Goal: Use online tool/utility

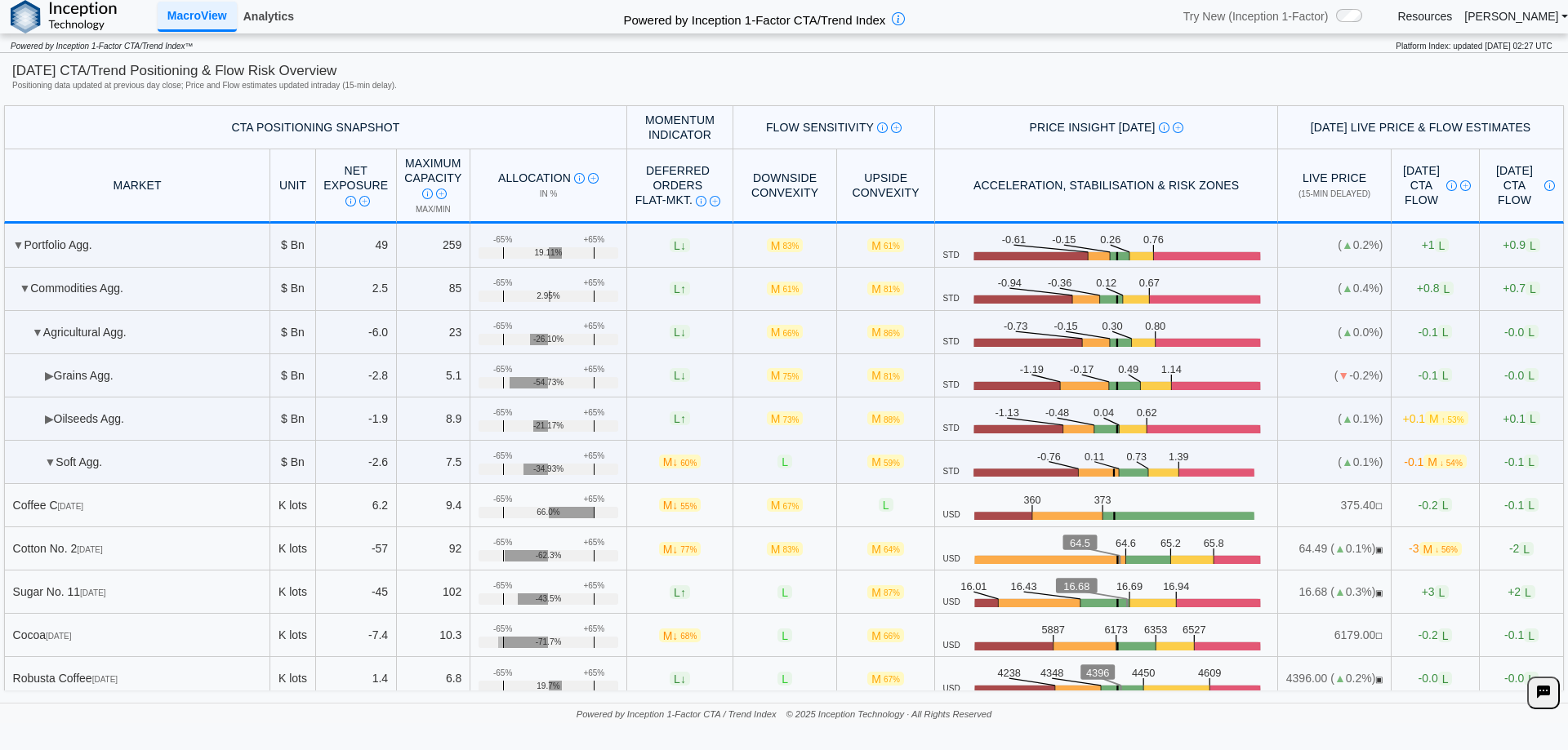
click at [280, 17] on link "Analytics" at bounding box center [268, 16] width 64 height 28
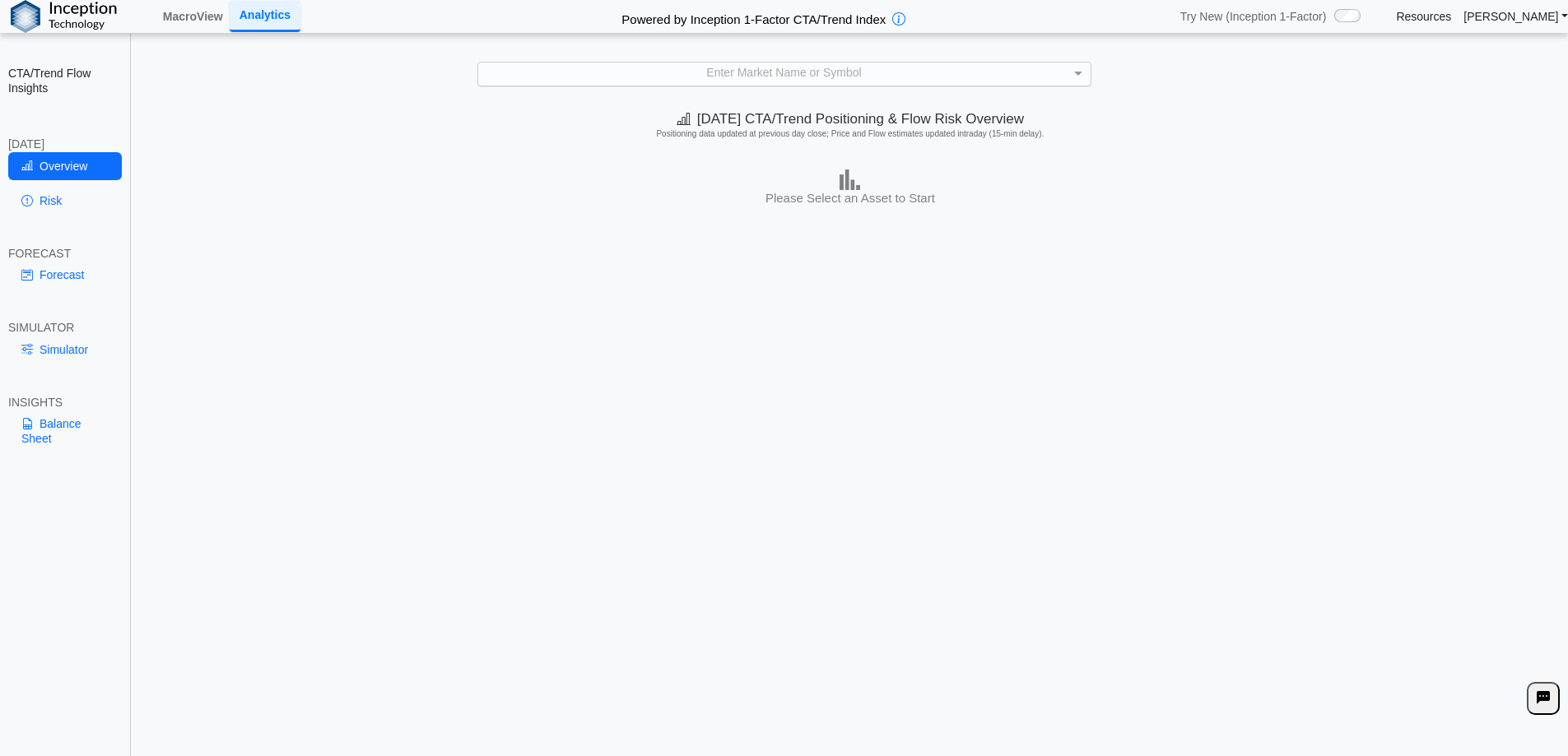
click at [800, 83] on div "Enter Market Name or Symbol" at bounding box center [784, 74] width 612 height 23
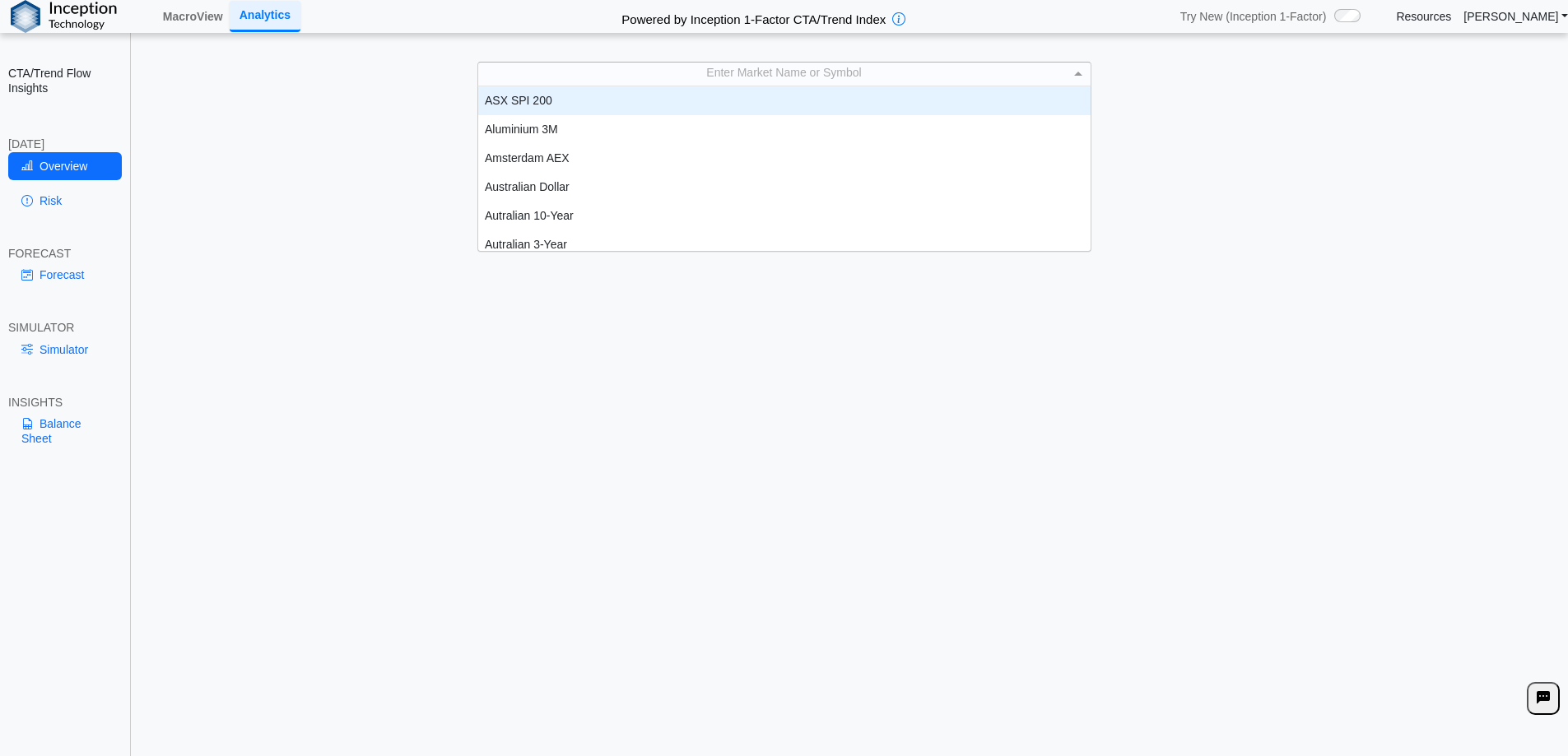
scroll to position [13, 13]
type input "**"
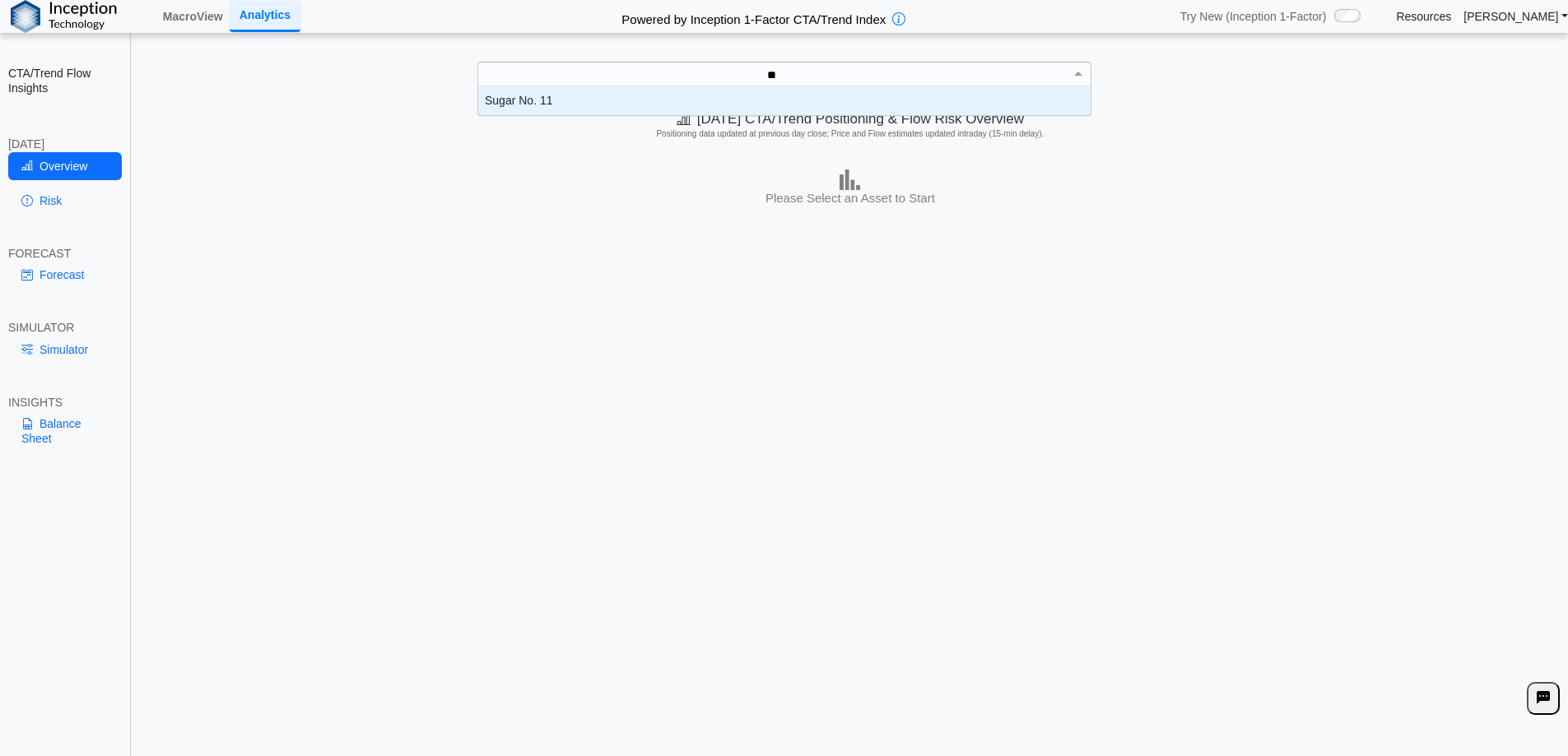
click at [691, 99] on div "Sugar No. 11" at bounding box center [784, 100] width 612 height 29
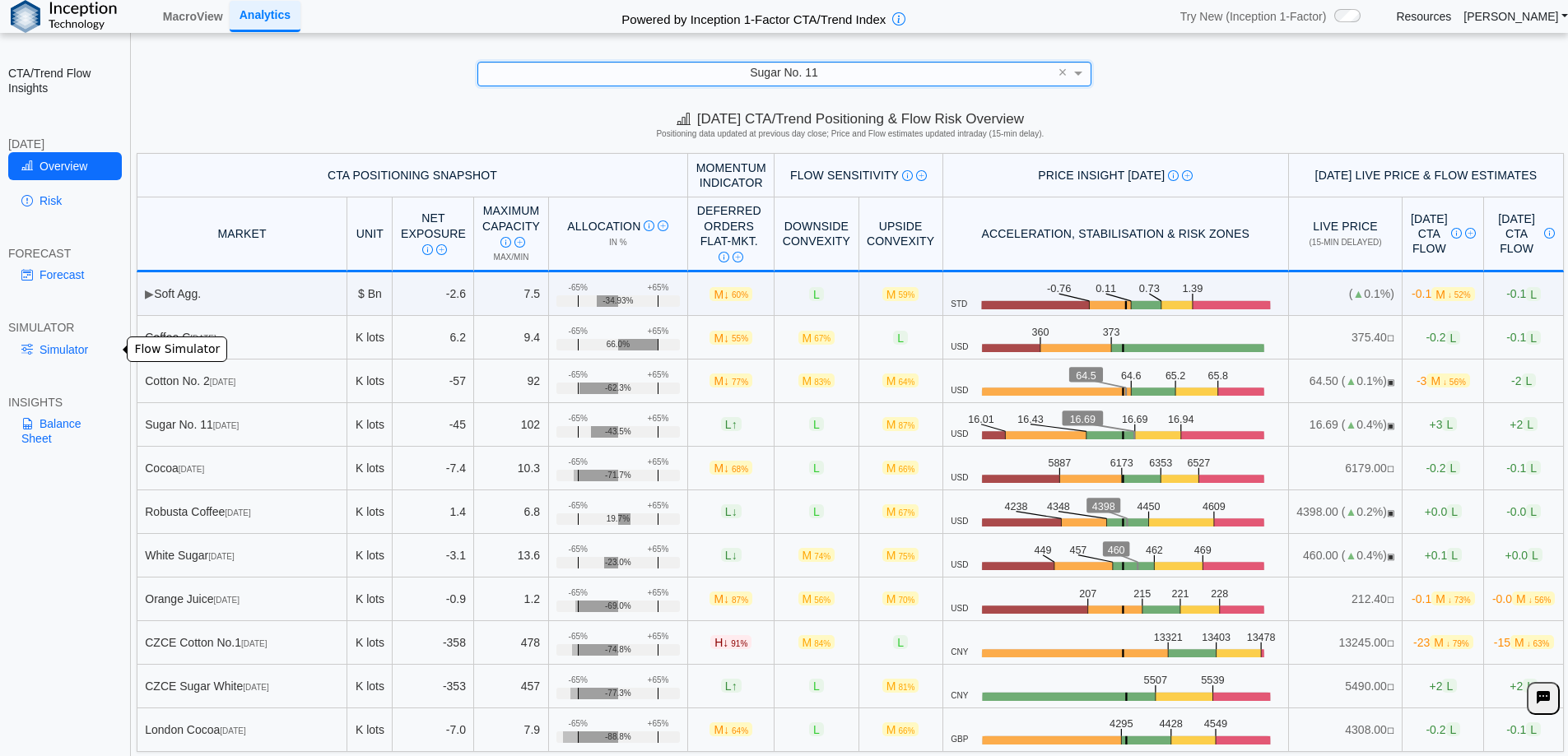
click at [73, 355] on link "Simulator" at bounding box center [65, 350] width 113 height 28
